Goal: Find specific page/section: Find specific page/section

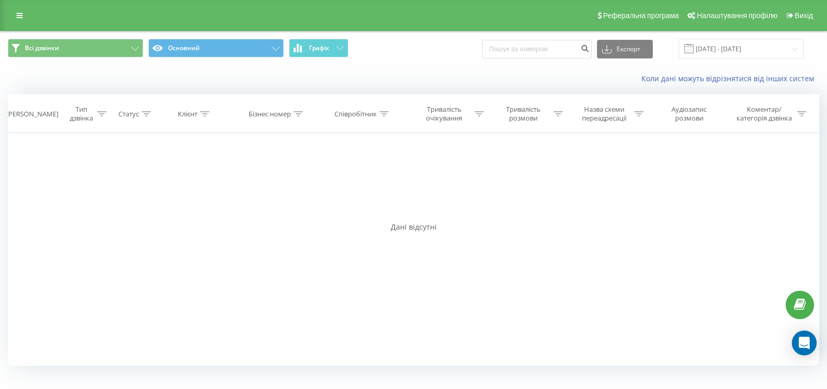
click at [338, 51] on button "Графік" at bounding box center [318, 48] width 59 height 19
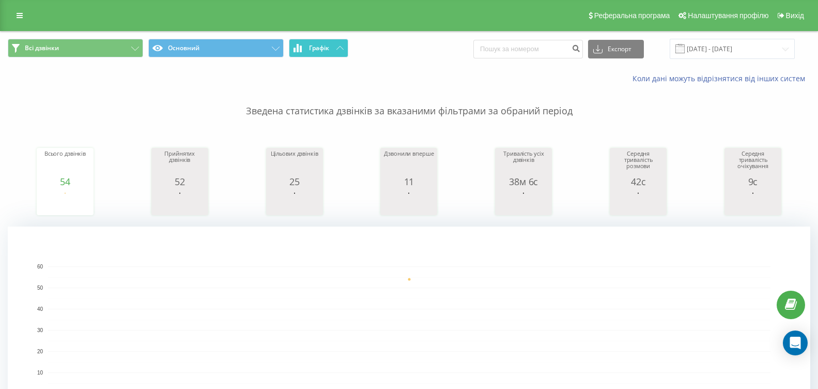
click at [341, 42] on button "Графік" at bounding box center [318, 48] width 59 height 19
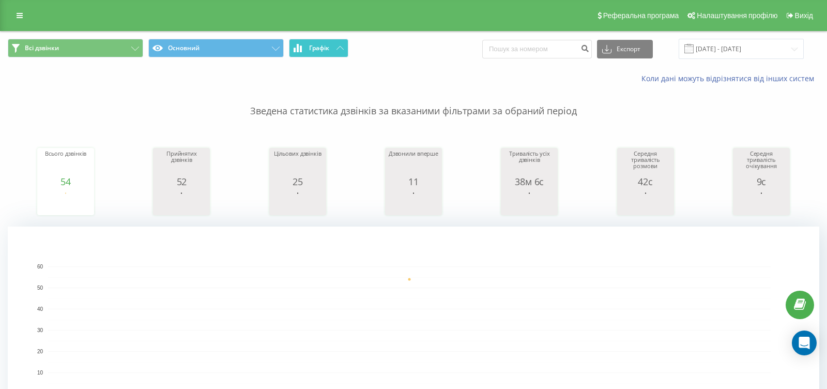
click at [340, 42] on button "Графік" at bounding box center [318, 48] width 59 height 19
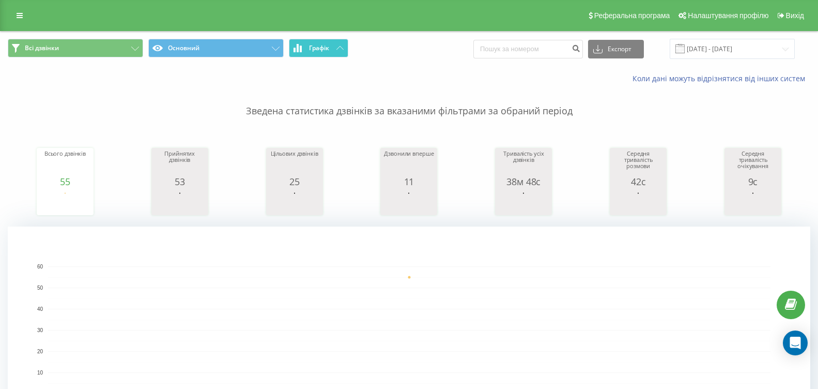
click at [335, 57] on button "Графік" at bounding box center [318, 48] width 59 height 19
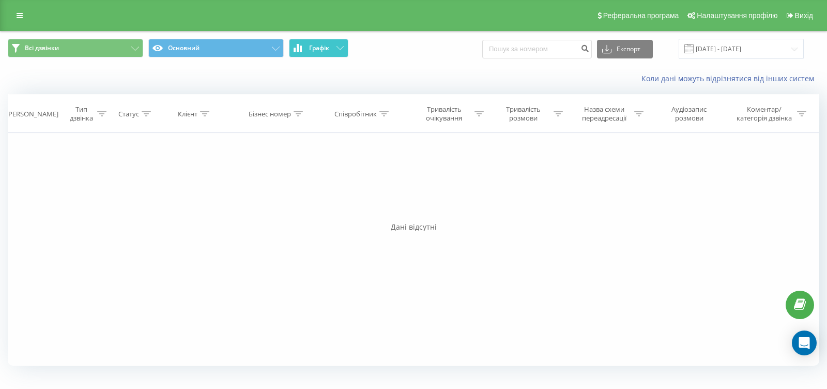
click at [335, 56] on button "Графік" at bounding box center [318, 48] width 59 height 19
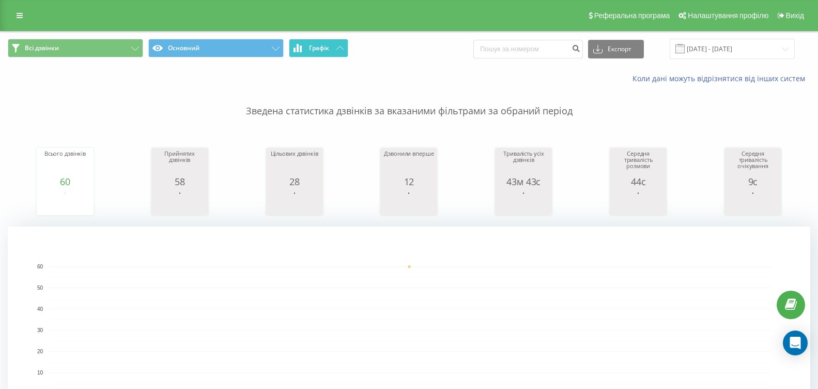
click at [333, 51] on button "Графік" at bounding box center [318, 48] width 59 height 19
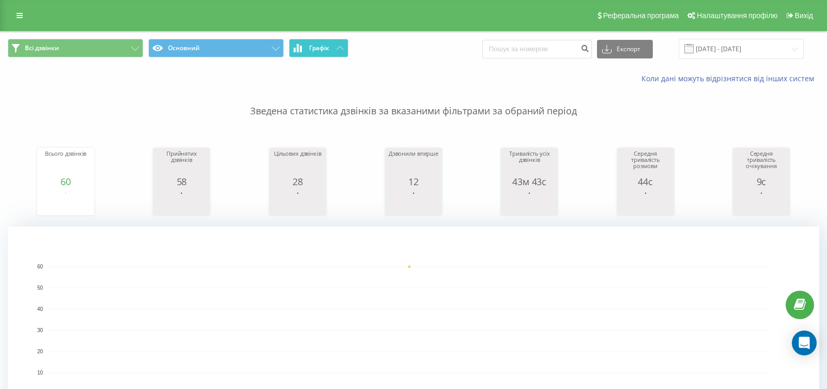
click at [333, 50] on button "Графік" at bounding box center [318, 48] width 59 height 19
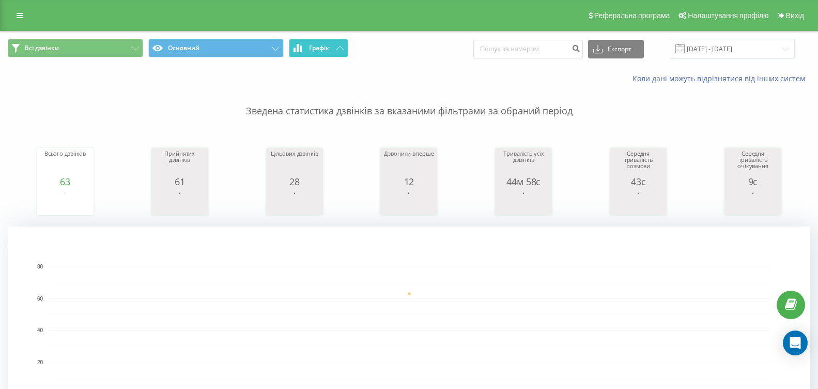
click at [319, 54] on button "Графік" at bounding box center [318, 48] width 59 height 19
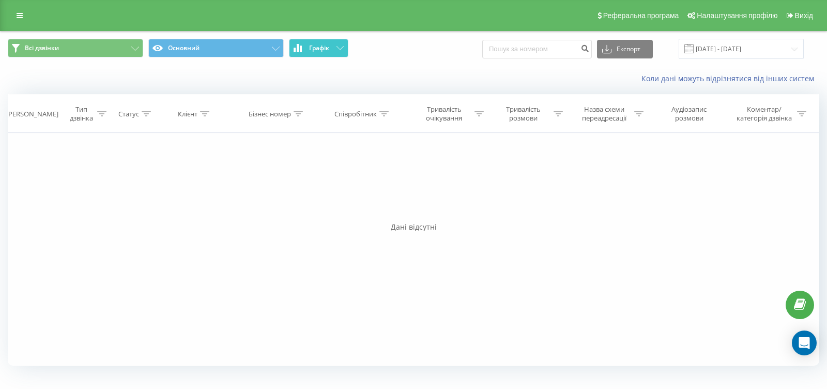
click at [320, 52] on button "Графік" at bounding box center [318, 48] width 59 height 19
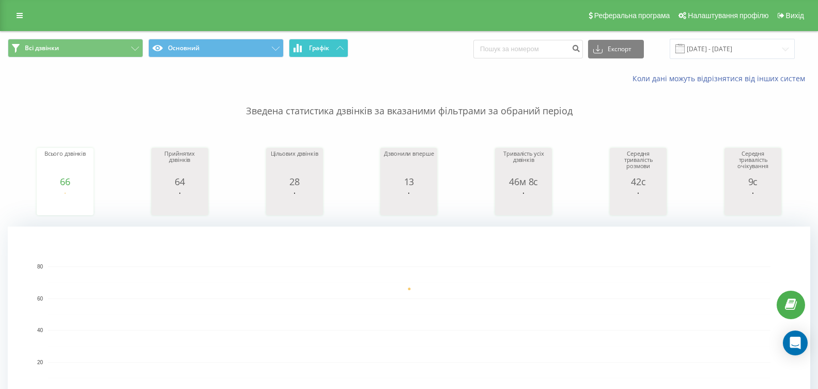
click at [309, 44] on span "Графік" at bounding box center [319, 47] width 20 height 7
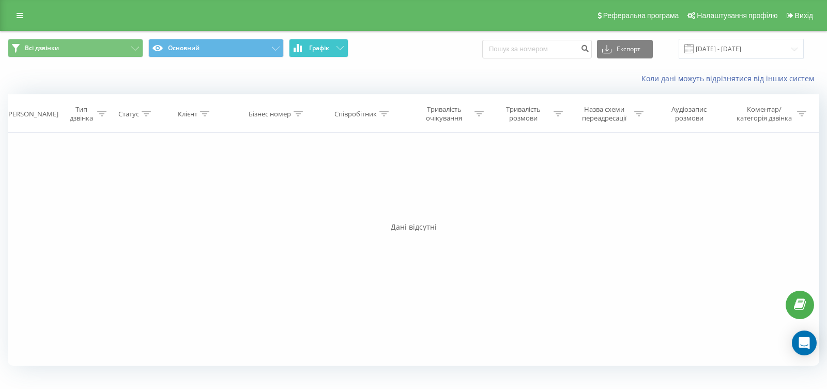
click at [309, 44] on span "Графік" at bounding box center [319, 47] width 20 height 7
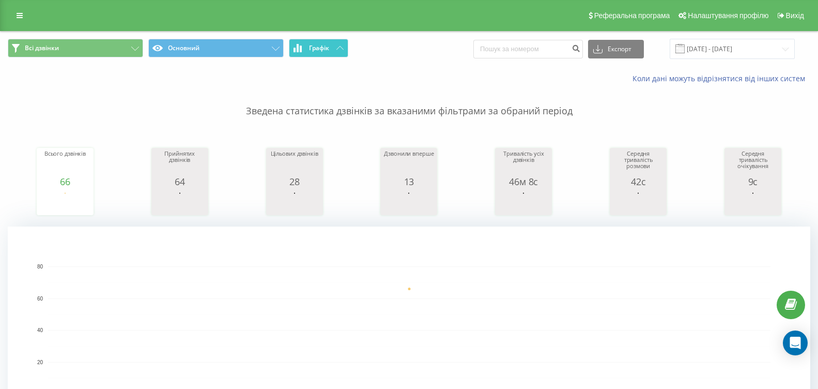
click at [324, 50] on span "Графік" at bounding box center [319, 47] width 20 height 7
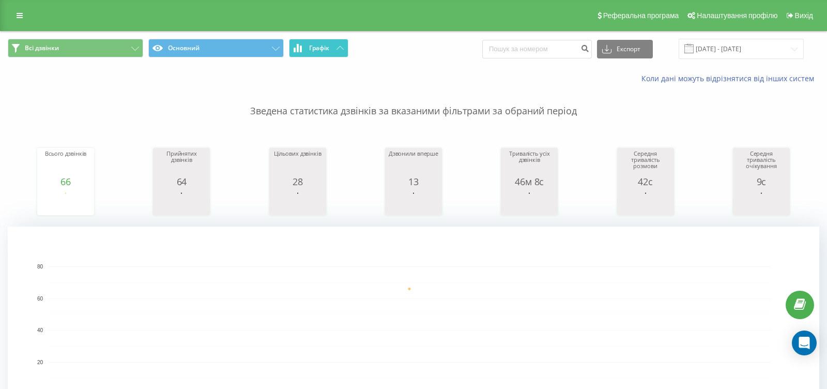
click at [324, 50] on span "Графік" at bounding box center [319, 47] width 20 height 7
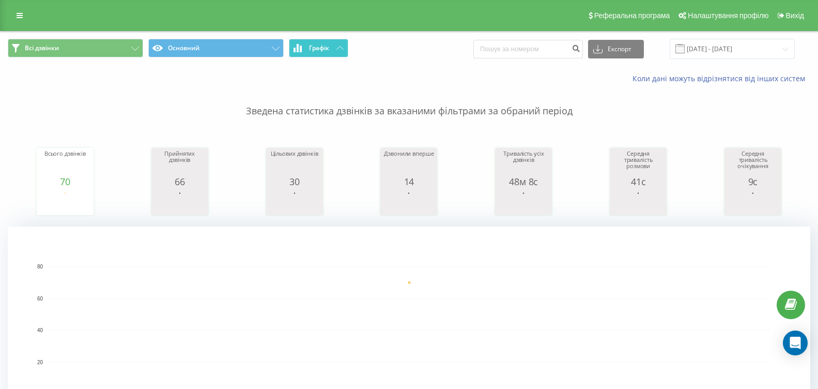
click at [333, 50] on button "Графік" at bounding box center [318, 48] width 59 height 19
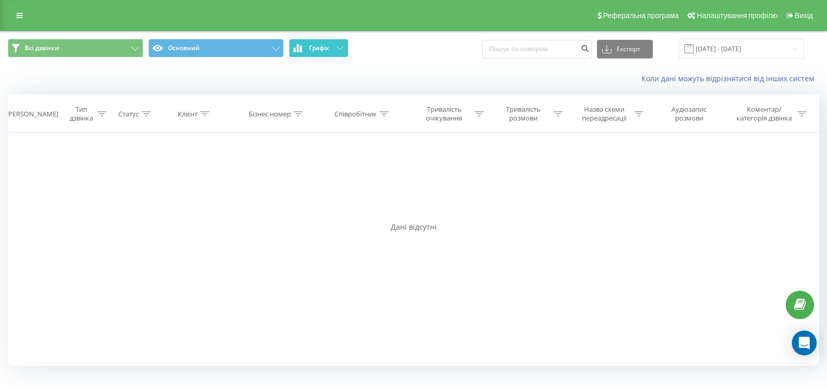
click at [333, 50] on button "Графік" at bounding box center [318, 48] width 59 height 19
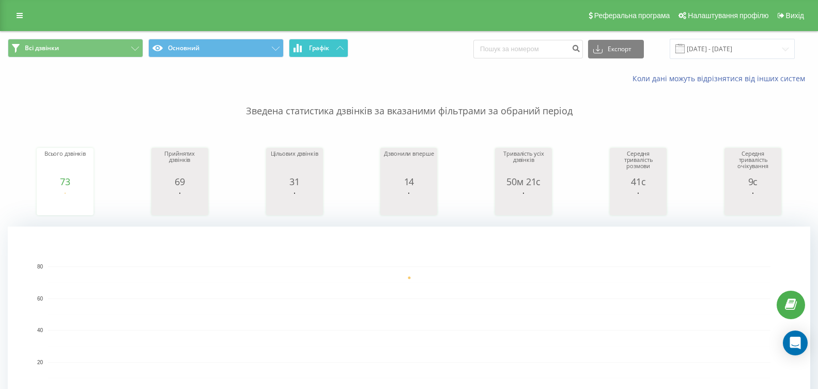
click at [325, 53] on button "Графік" at bounding box center [318, 48] width 59 height 19
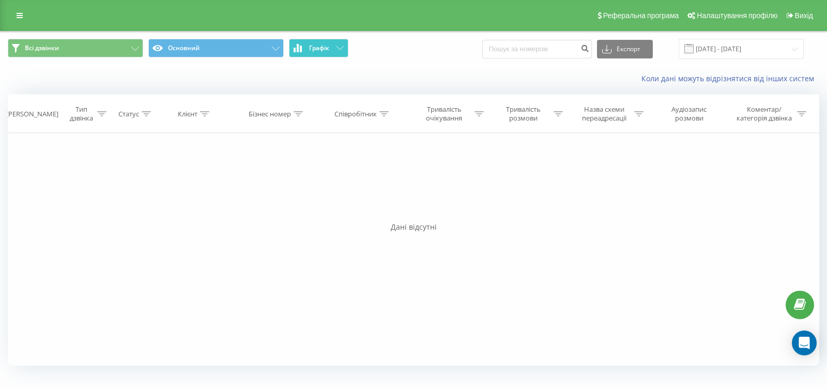
click at [325, 53] on button "Графік" at bounding box center [318, 48] width 59 height 19
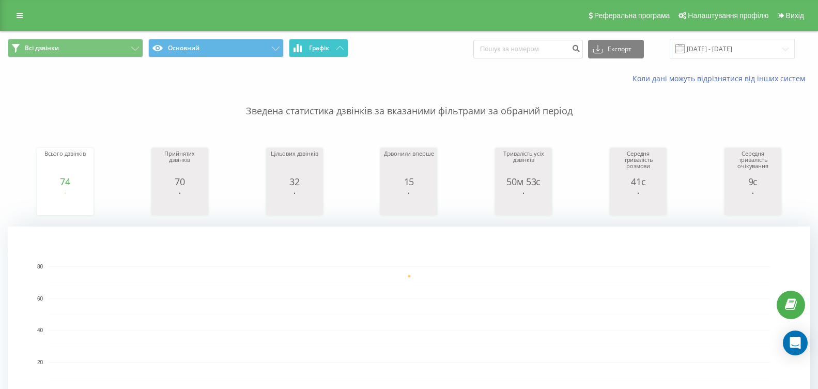
click at [333, 52] on button "Графік" at bounding box center [318, 48] width 59 height 19
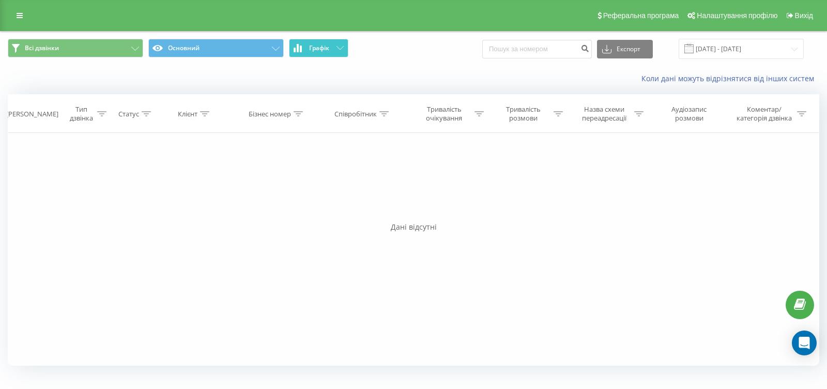
click at [333, 52] on button "Графік" at bounding box center [318, 48] width 59 height 19
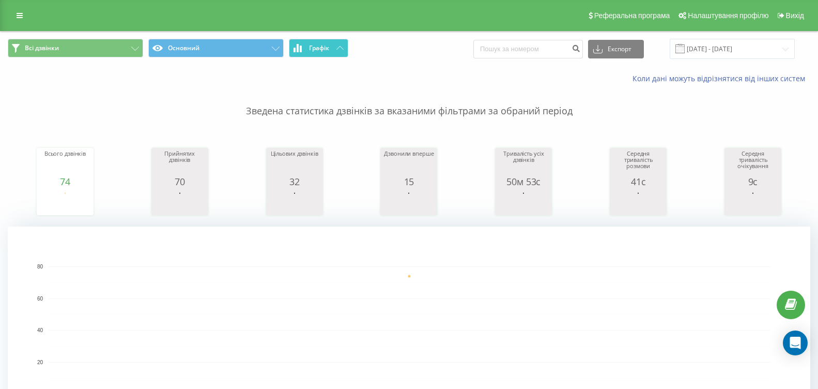
click at [319, 51] on span "Графік" at bounding box center [319, 47] width 20 height 7
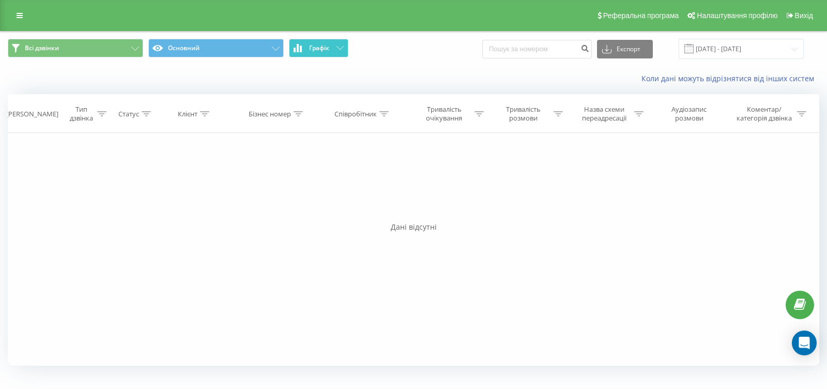
click at [319, 50] on span "Графік" at bounding box center [319, 47] width 20 height 7
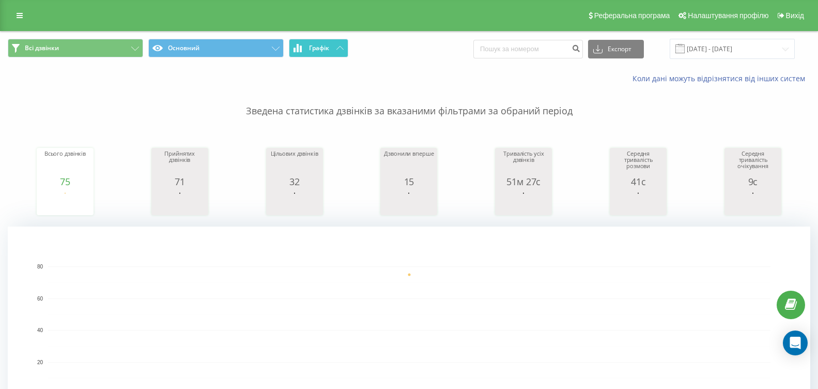
click at [325, 50] on span "Графік" at bounding box center [319, 47] width 20 height 7
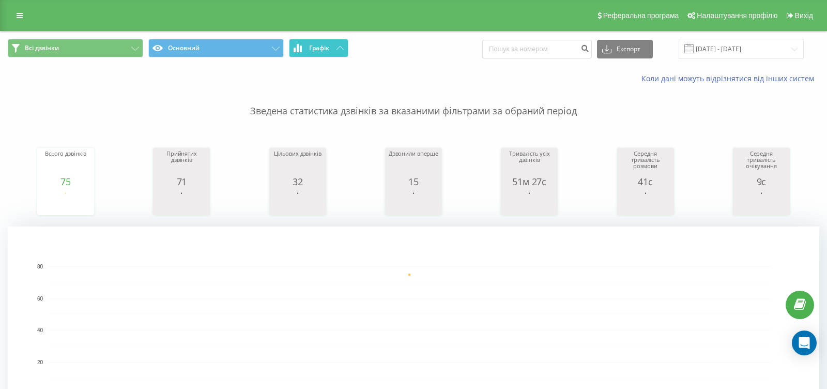
click at [325, 50] on span "Графік" at bounding box center [319, 47] width 20 height 7
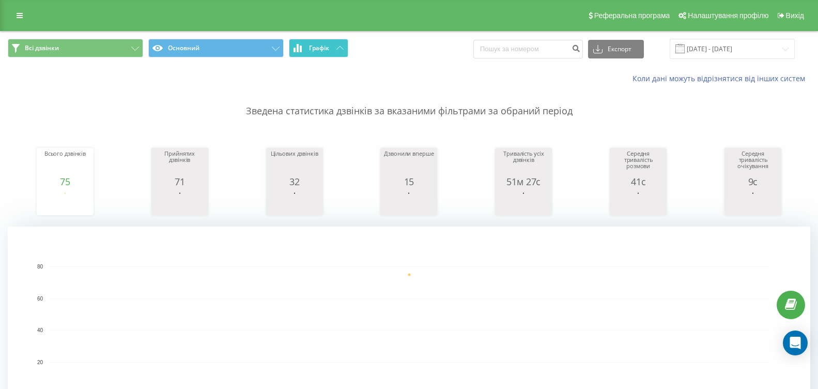
click at [337, 44] on button "Графік" at bounding box center [318, 48] width 59 height 19
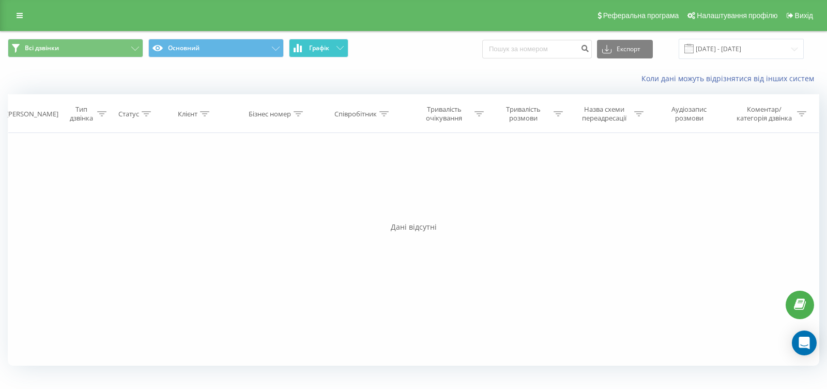
click at [337, 44] on button "Графік" at bounding box center [318, 48] width 59 height 19
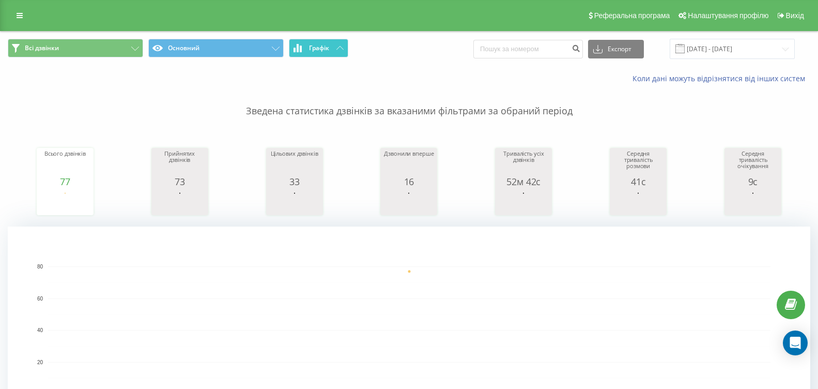
click at [324, 49] on span "Графік" at bounding box center [319, 47] width 20 height 7
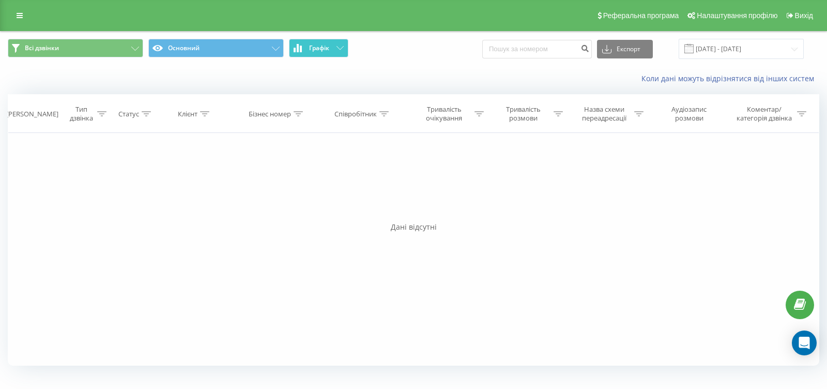
click at [324, 49] on span "Графік" at bounding box center [319, 47] width 20 height 7
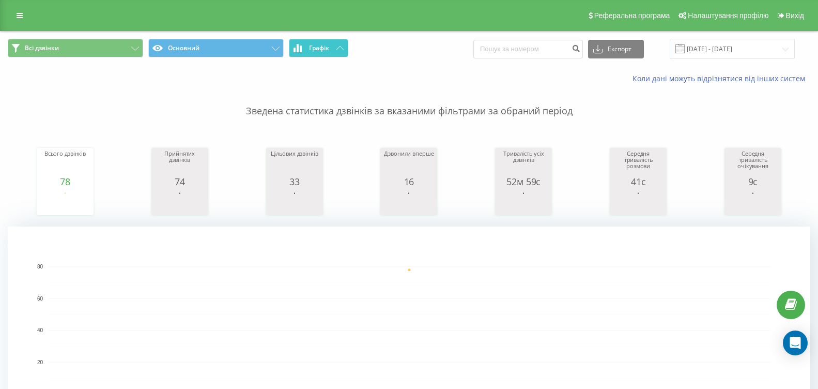
click at [328, 49] on span "Графік" at bounding box center [319, 47] width 20 height 7
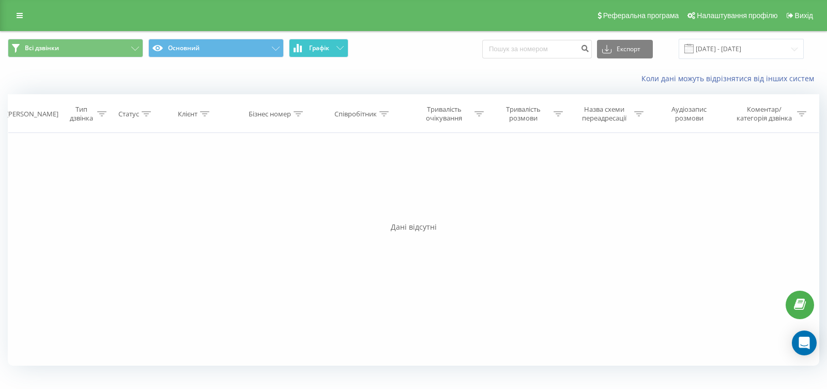
click at [328, 49] on span "Графік" at bounding box center [319, 47] width 20 height 7
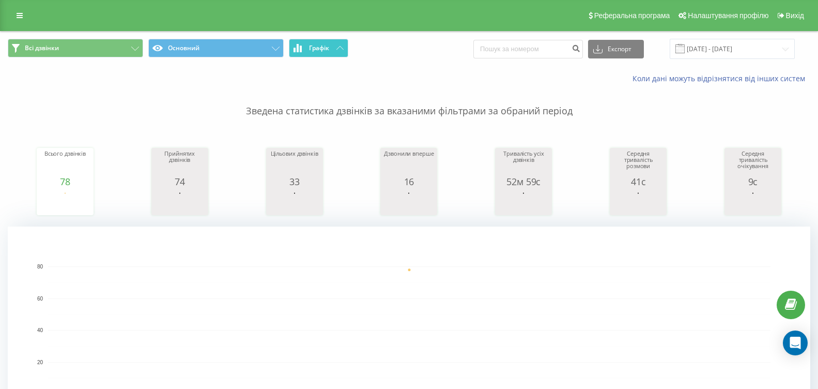
click at [331, 57] on button "Графік" at bounding box center [318, 48] width 59 height 19
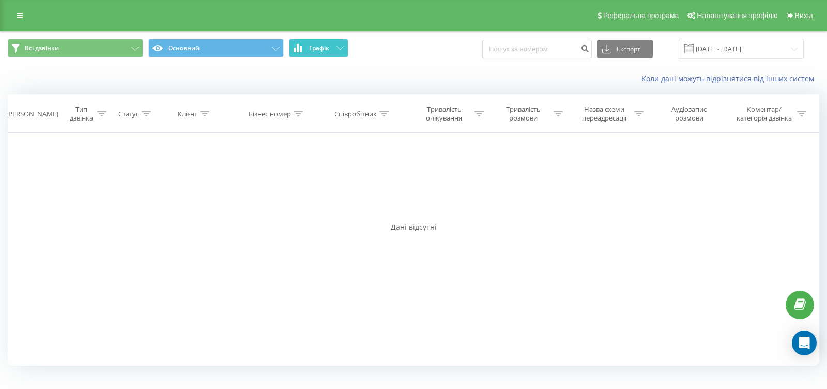
click at [330, 55] on button "Графік" at bounding box center [318, 48] width 59 height 19
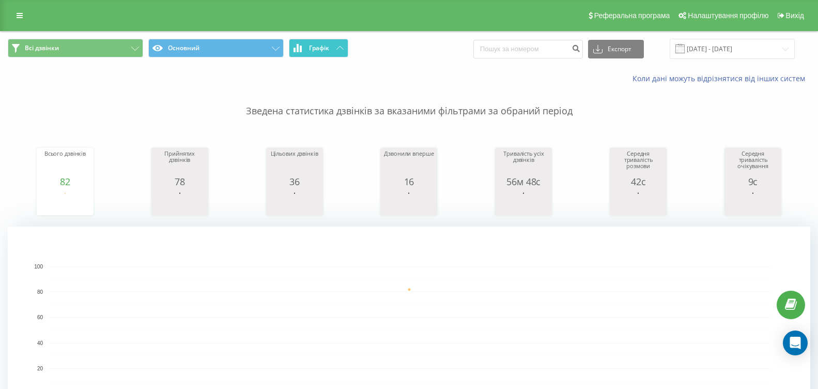
click at [338, 46] on icon at bounding box center [339, 48] width 7 height 4
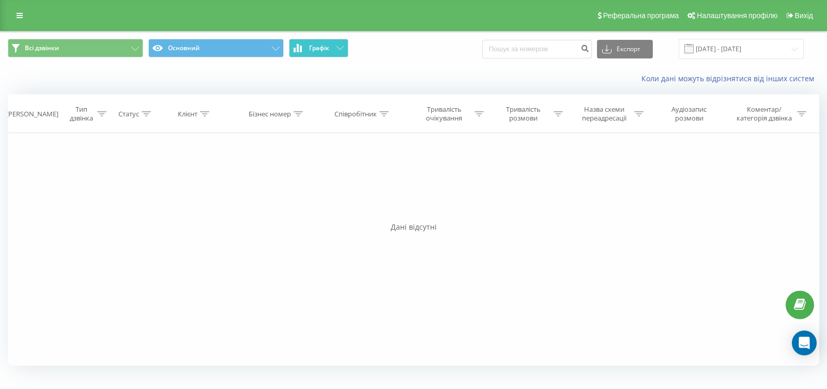
click at [338, 46] on icon at bounding box center [339, 48] width 7 height 4
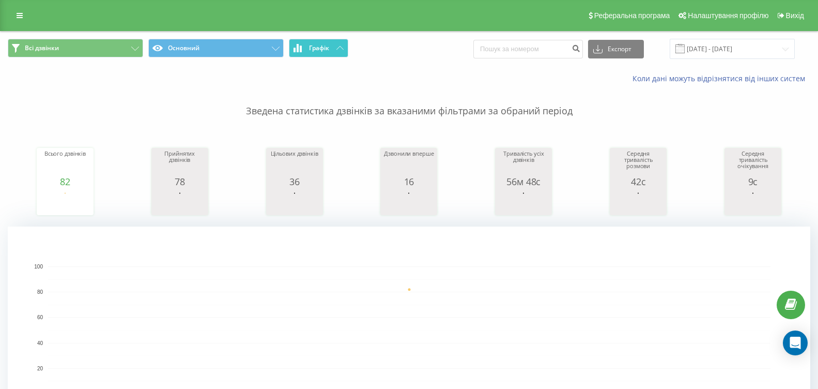
click at [335, 48] on button "Графік" at bounding box center [318, 48] width 59 height 19
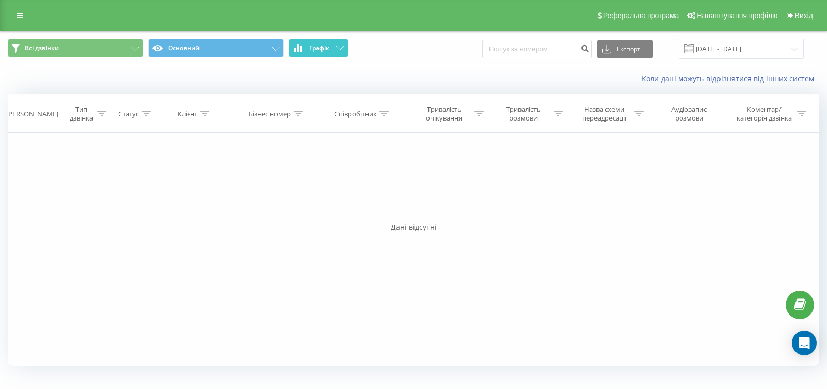
click at [335, 48] on button "Графік" at bounding box center [318, 48] width 59 height 19
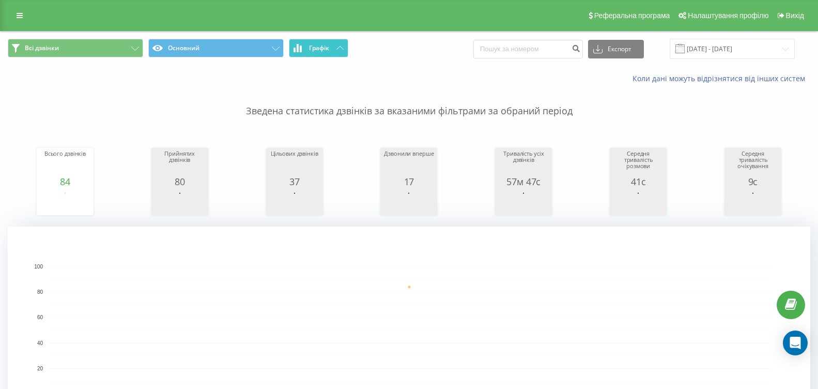
click at [329, 46] on span "Графік" at bounding box center [319, 47] width 20 height 7
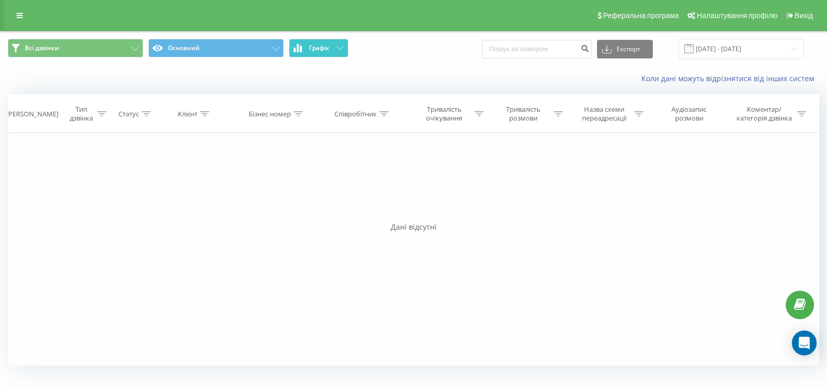
click at [329, 46] on span "Графік" at bounding box center [319, 47] width 20 height 7
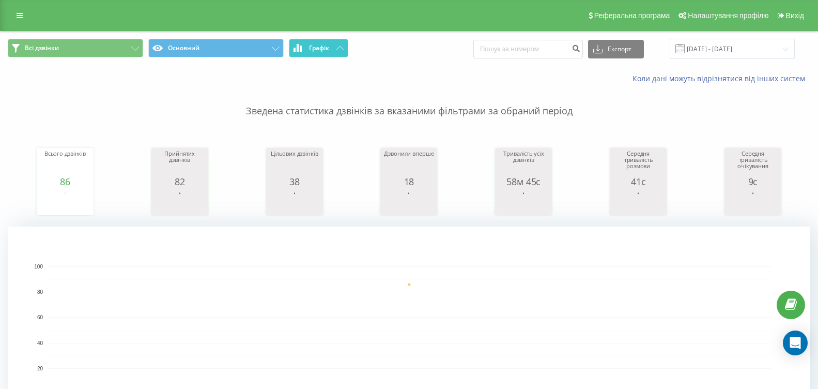
click at [333, 48] on button "Графік" at bounding box center [318, 48] width 59 height 19
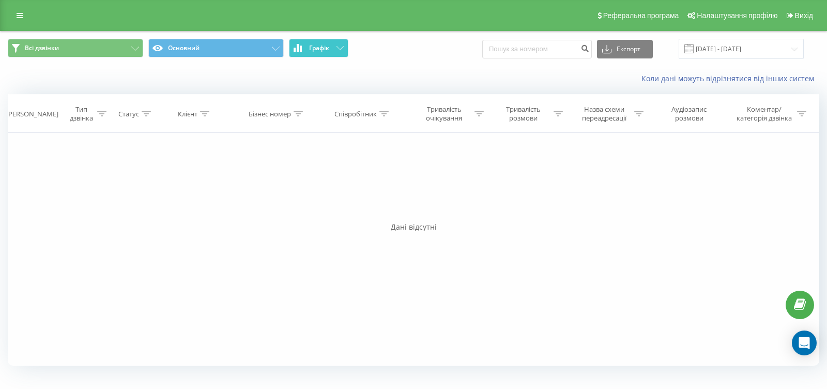
click at [333, 48] on button "Графік" at bounding box center [318, 48] width 59 height 19
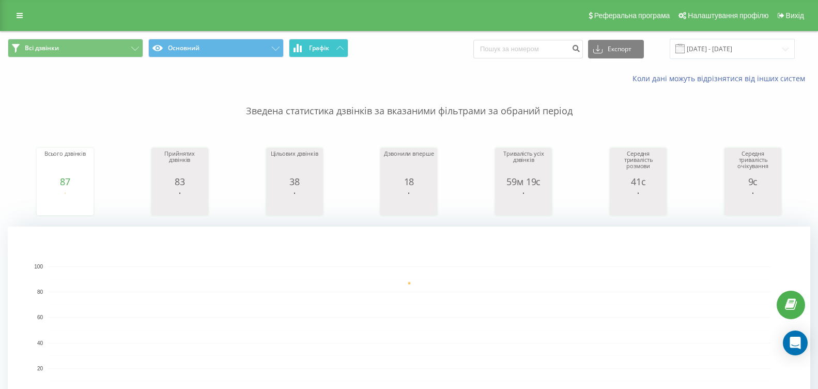
click at [332, 45] on button "Графік" at bounding box center [318, 48] width 59 height 19
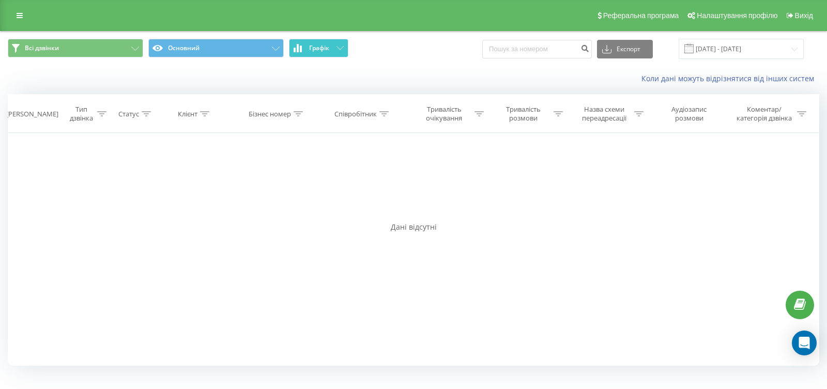
click at [332, 45] on button "Графік" at bounding box center [318, 48] width 59 height 19
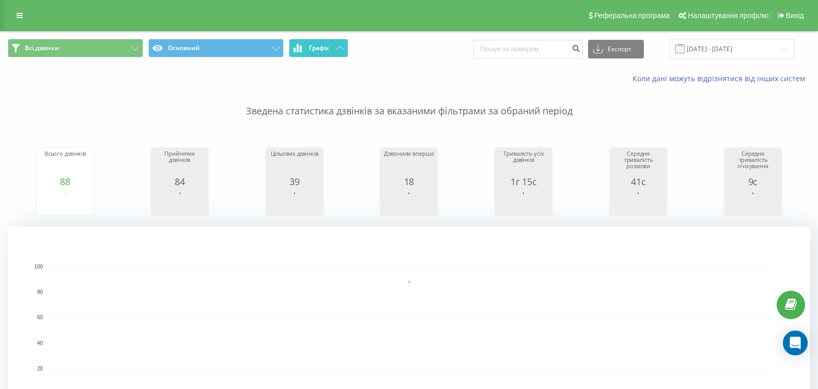
click at [338, 49] on icon at bounding box center [339, 48] width 7 height 4
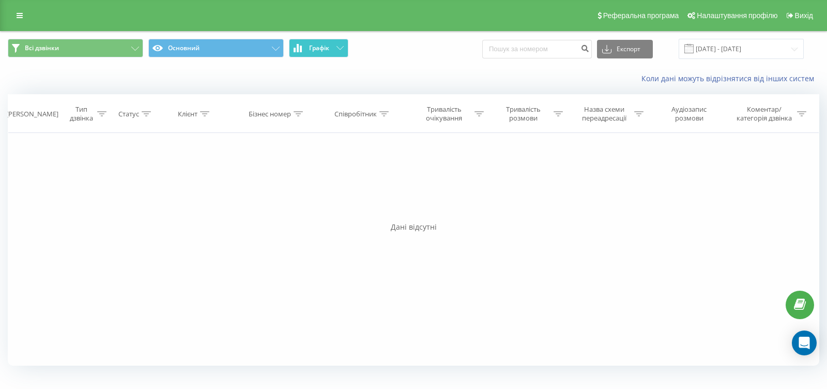
click at [338, 49] on icon at bounding box center [339, 48] width 7 height 4
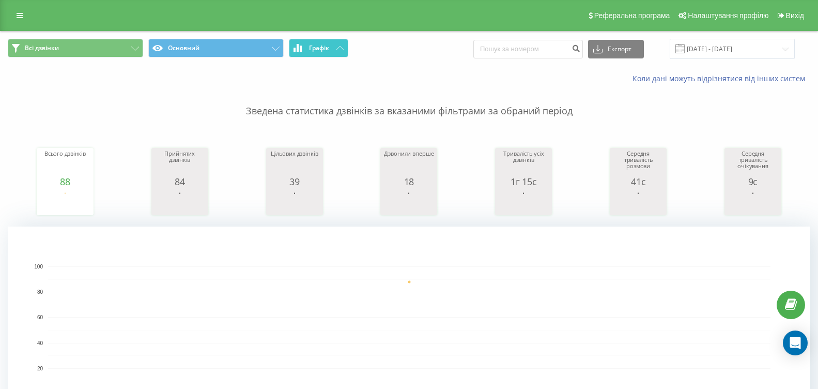
click at [341, 46] on icon at bounding box center [339, 48] width 7 height 4
click at [344, 48] on button "Графік" at bounding box center [318, 48] width 59 height 19
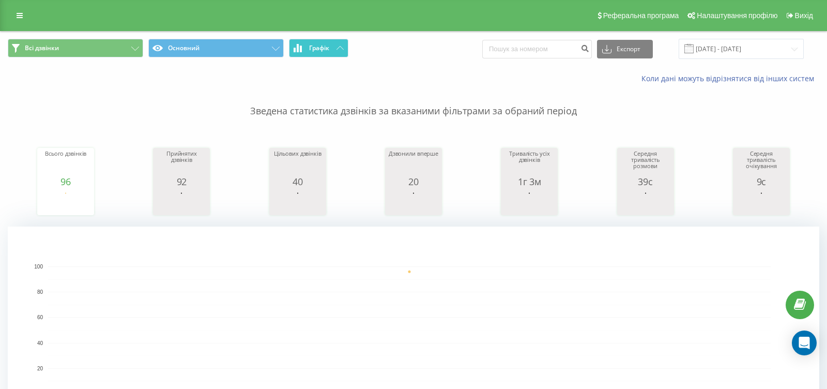
click at [344, 48] on button "Графік" at bounding box center [318, 48] width 59 height 19
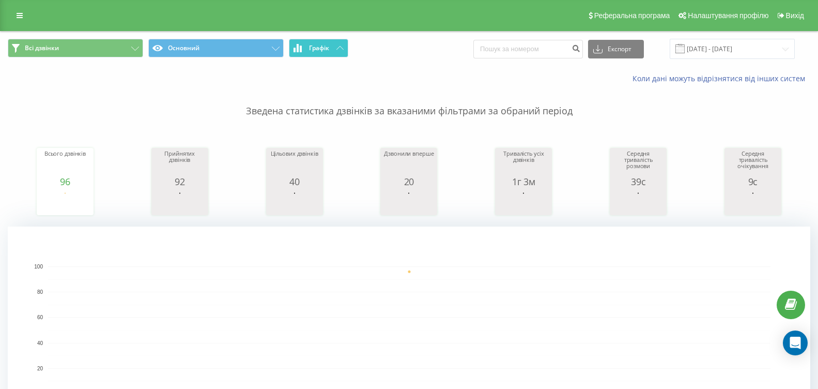
click at [329, 47] on span "Графік" at bounding box center [319, 47] width 20 height 7
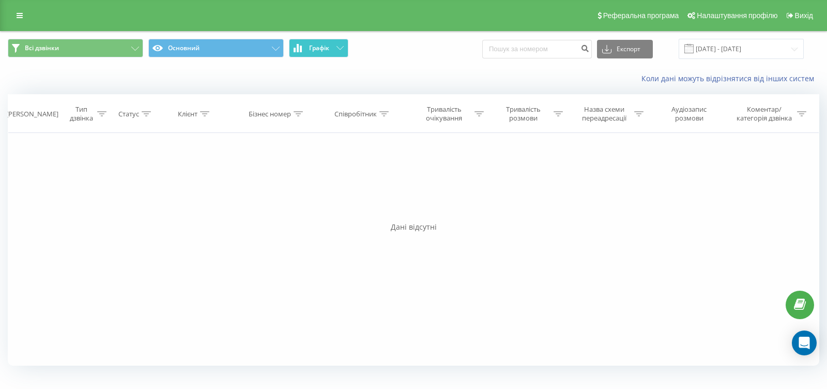
click at [329, 47] on span "Графік" at bounding box center [319, 47] width 20 height 7
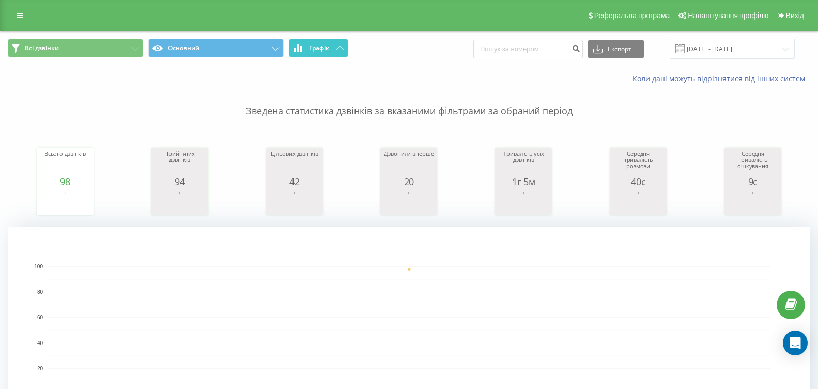
click at [323, 50] on span "Графік" at bounding box center [319, 47] width 20 height 7
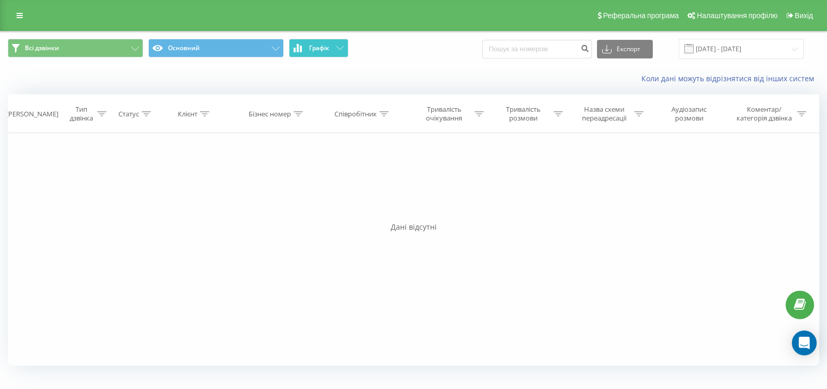
click at [331, 46] on button "Графік" at bounding box center [318, 48] width 59 height 19
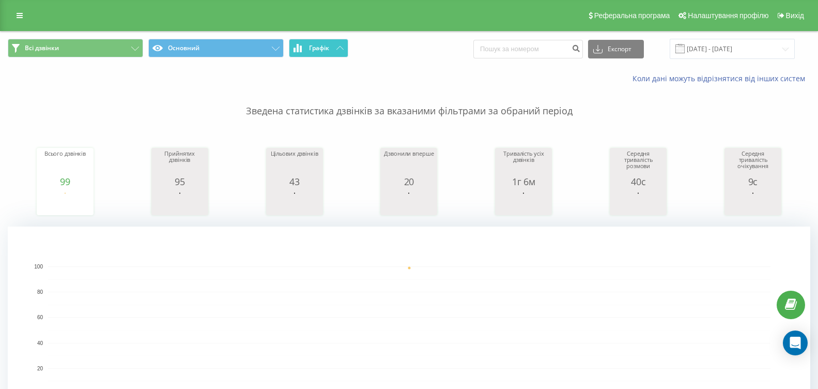
click at [338, 47] on icon at bounding box center [339, 48] width 7 height 4
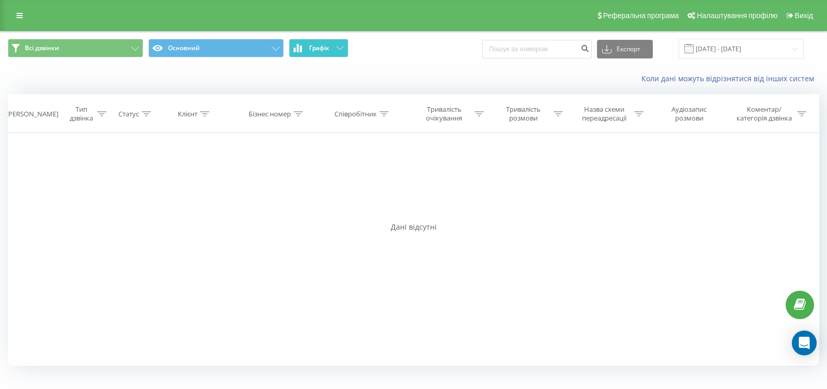
click at [338, 47] on icon at bounding box center [339, 48] width 7 height 4
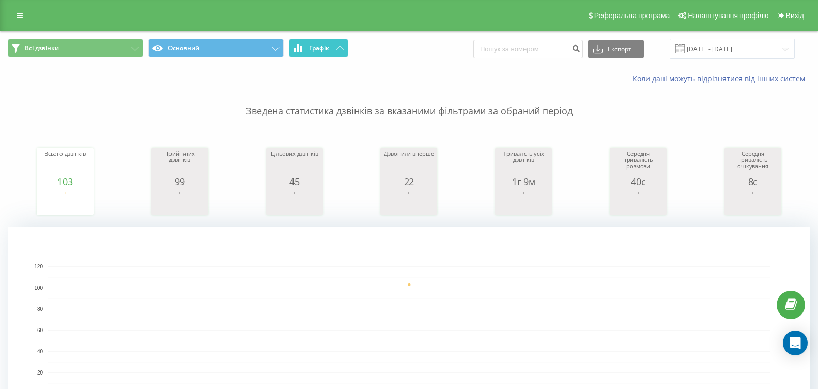
click at [339, 45] on button "Графік" at bounding box center [318, 48] width 59 height 19
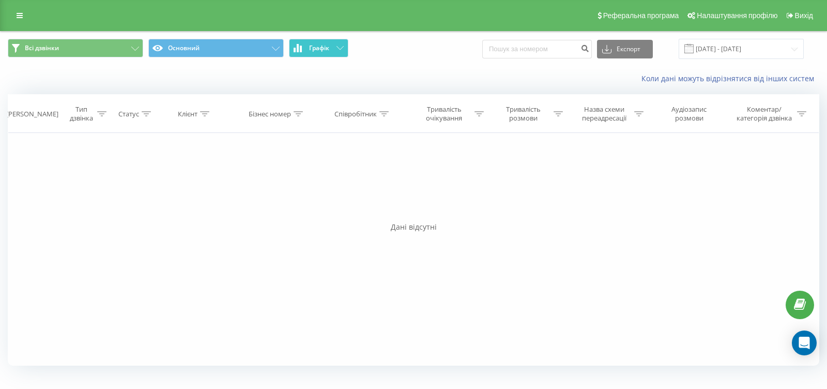
click at [339, 45] on button "Графік" at bounding box center [318, 48] width 59 height 19
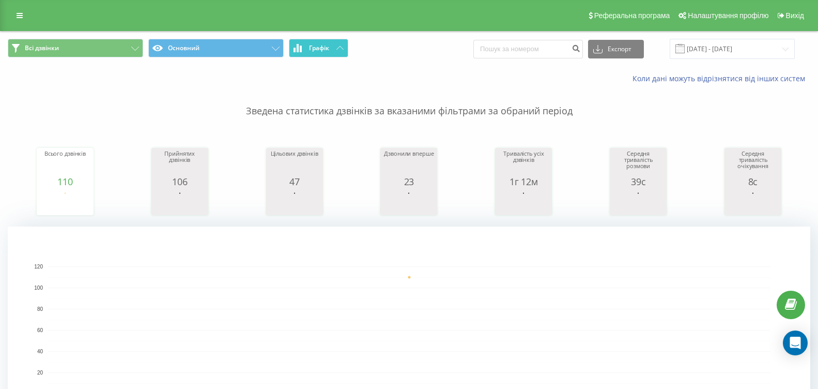
click at [324, 49] on span "Графік" at bounding box center [319, 47] width 20 height 7
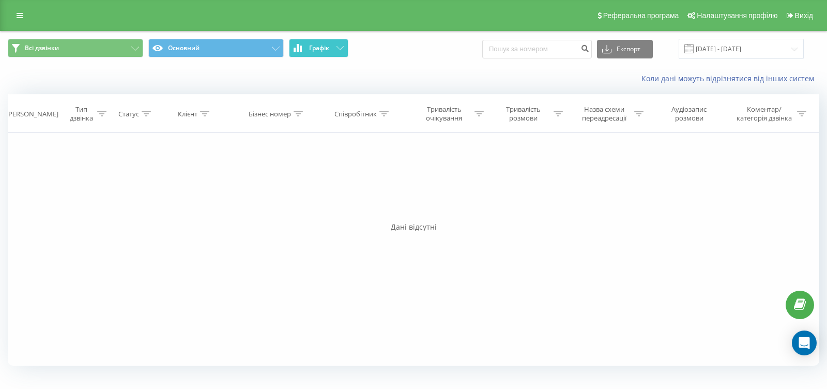
click at [324, 49] on span "Графік" at bounding box center [319, 47] width 20 height 7
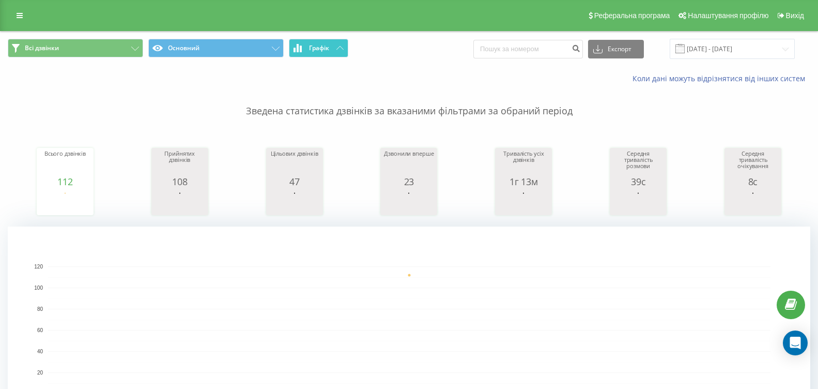
click at [331, 54] on button "Графік" at bounding box center [318, 48] width 59 height 19
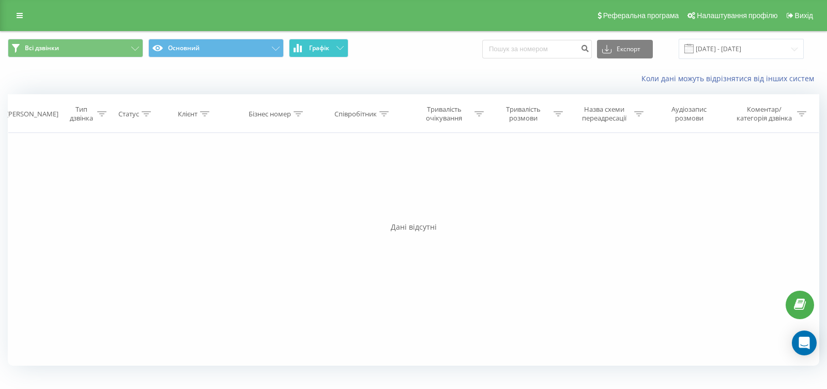
click at [331, 54] on button "Графік" at bounding box center [318, 48] width 59 height 19
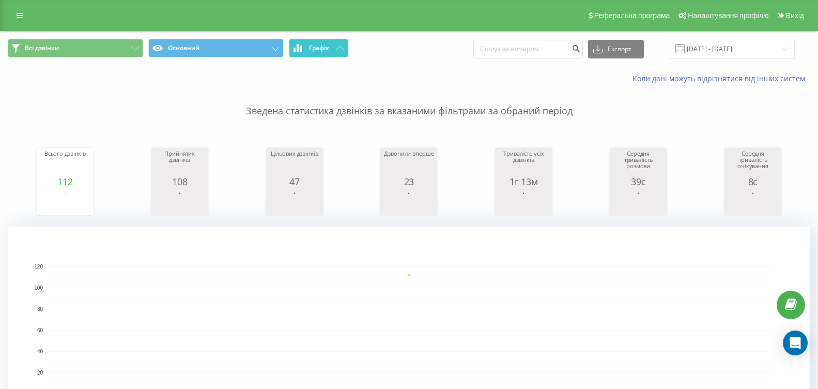
click at [340, 46] on icon at bounding box center [339, 48] width 7 height 4
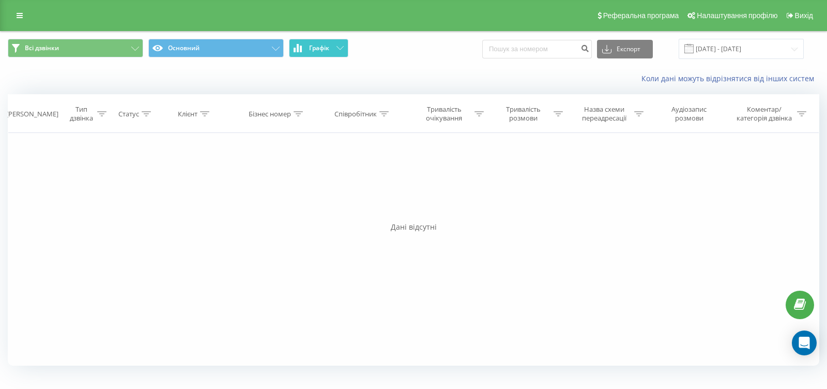
click at [340, 46] on icon at bounding box center [339, 48] width 7 height 4
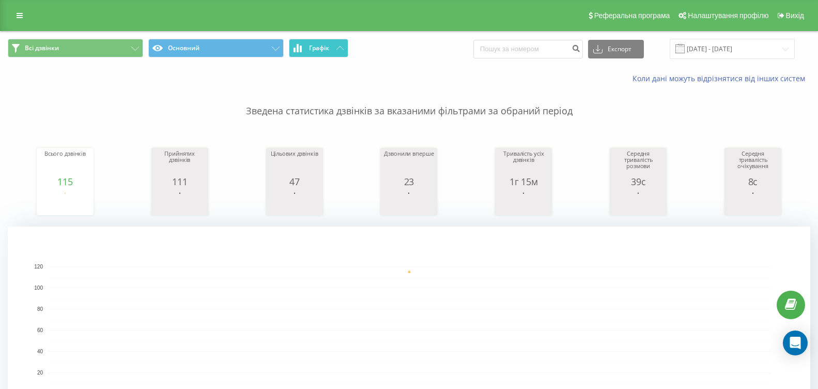
click at [330, 47] on button "Графік" at bounding box center [318, 48] width 59 height 19
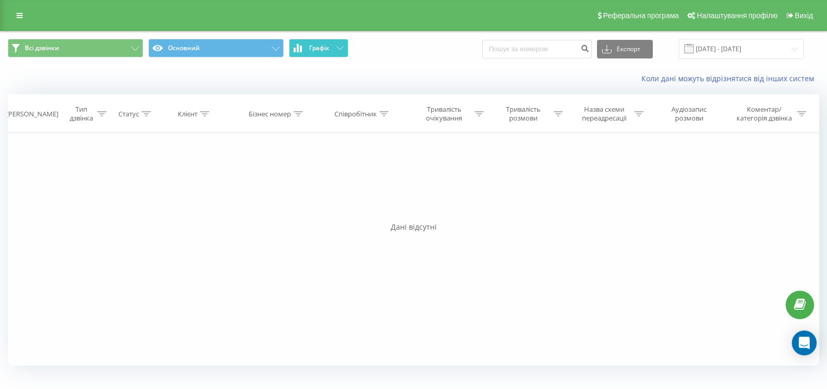
click at [330, 47] on button "Графік" at bounding box center [318, 48] width 59 height 19
